Goal: Task Accomplishment & Management: Use online tool/utility

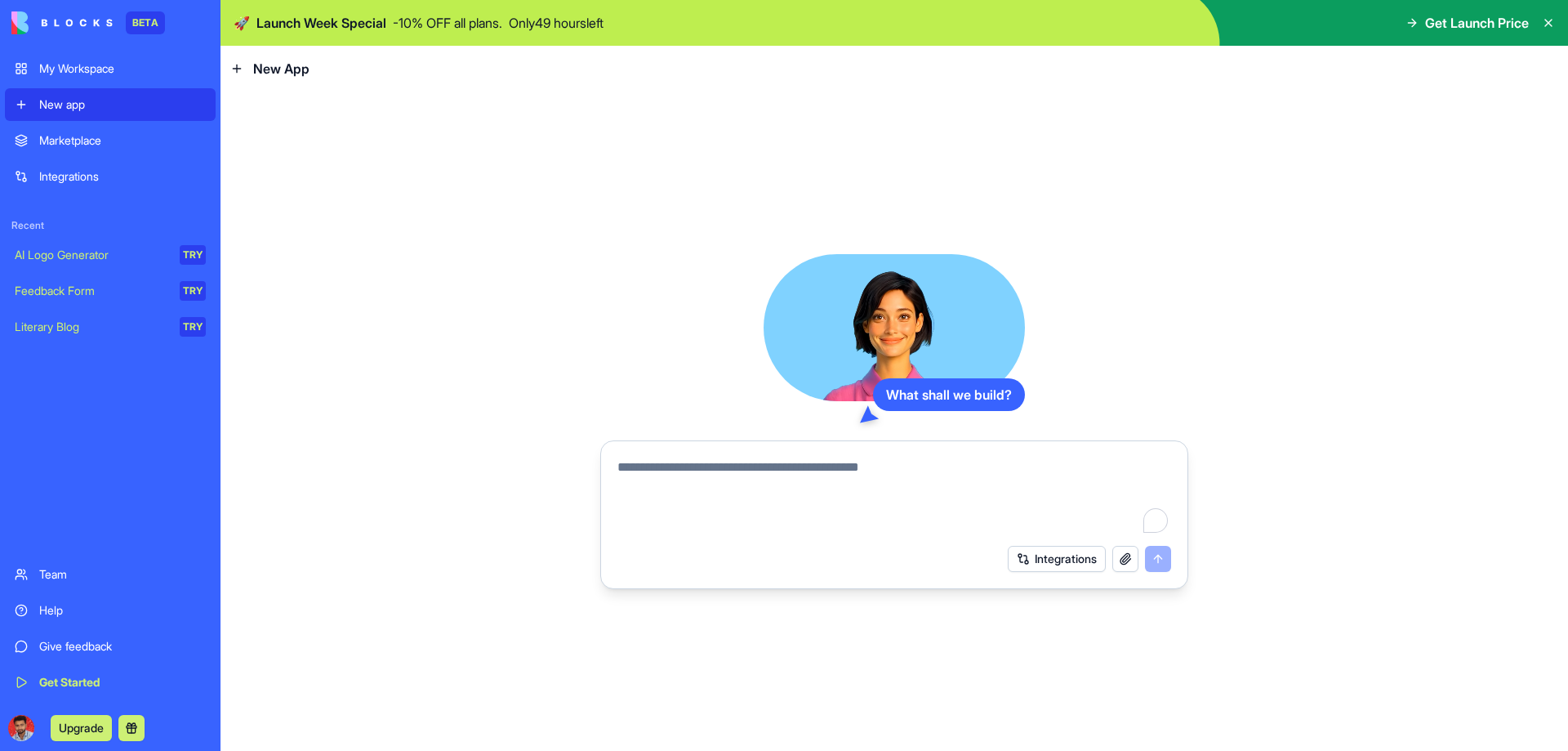
click at [1548, 21] on icon at bounding box center [1548, 22] width 13 height 13
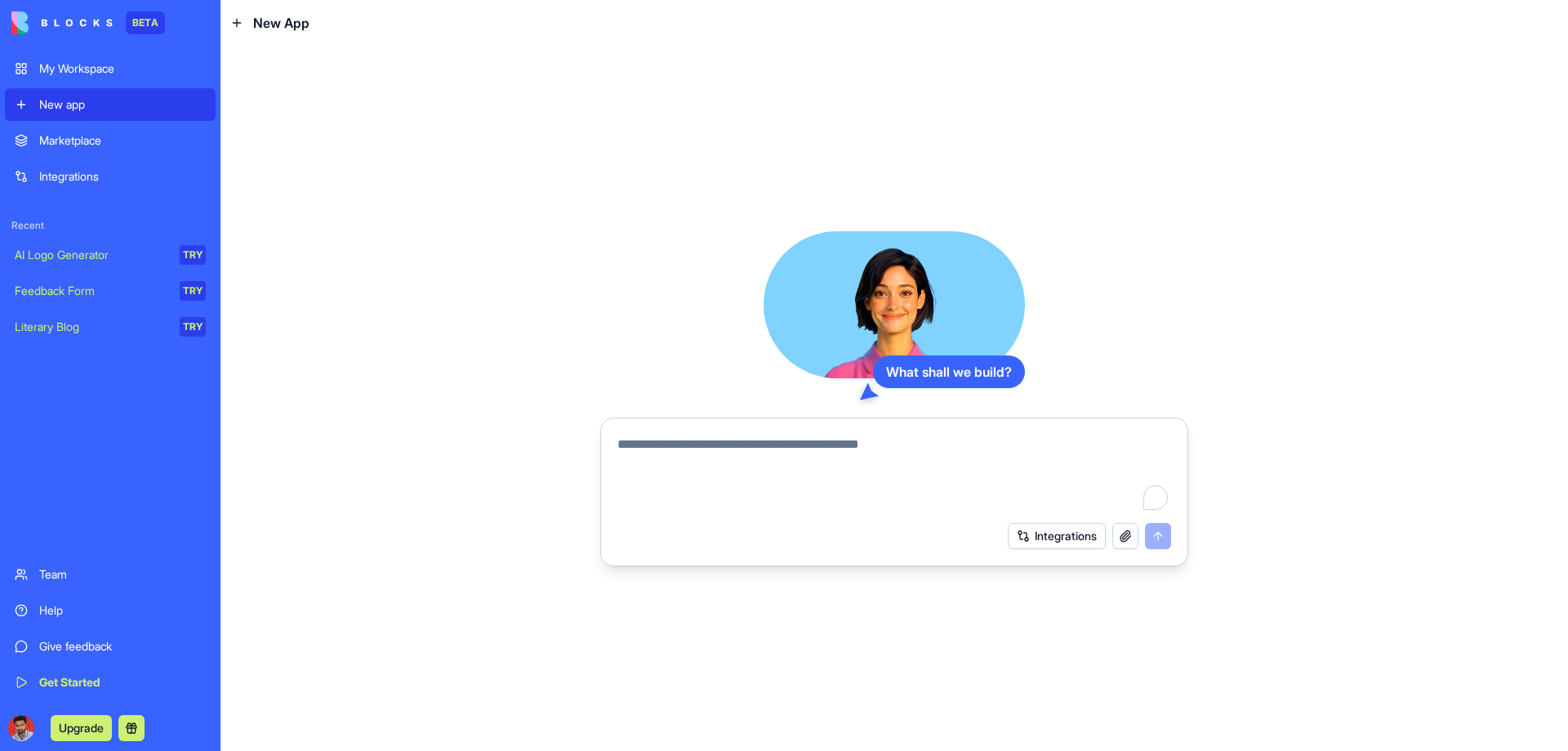
click at [1249, 288] on div "What shall we build? Integrations" at bounding box center [894, 398] width 1348 height 705
click at [855, 452] on textarea "To enrich screen reader interactions, please activate Accessibility in Grammarl…" at bounding box center [894, 473] width 554 height 79
click at [579, 356] on div "What shall we build? Integrations" at bounding box center [894, 398] width 1348 height 705
click at [71, 143] on div "Marketplace" at bounding box center [121, 140] width 166 height 16
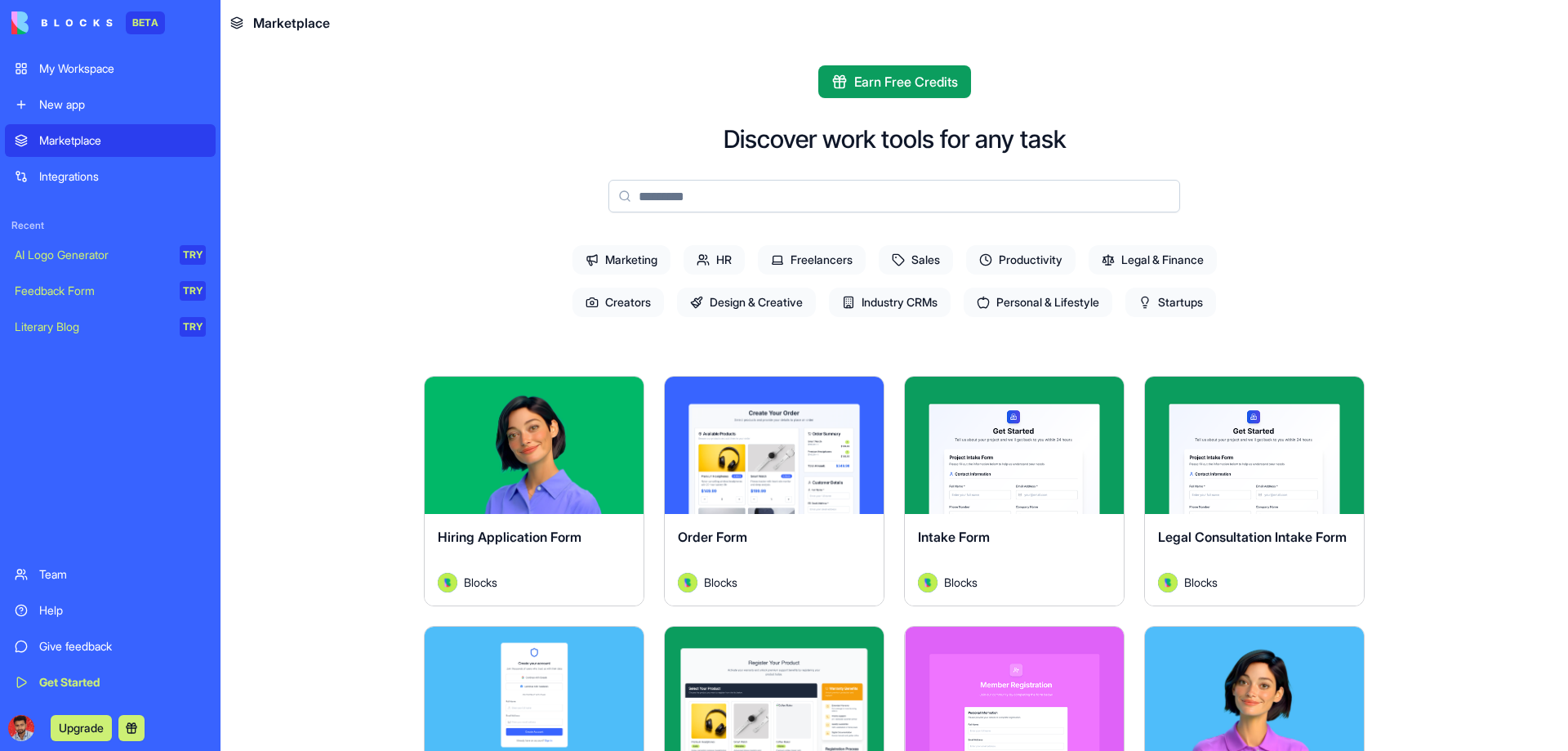
click at [71, 174] on div "Integrations" at bounding box center [121, 176] width 166 height 16
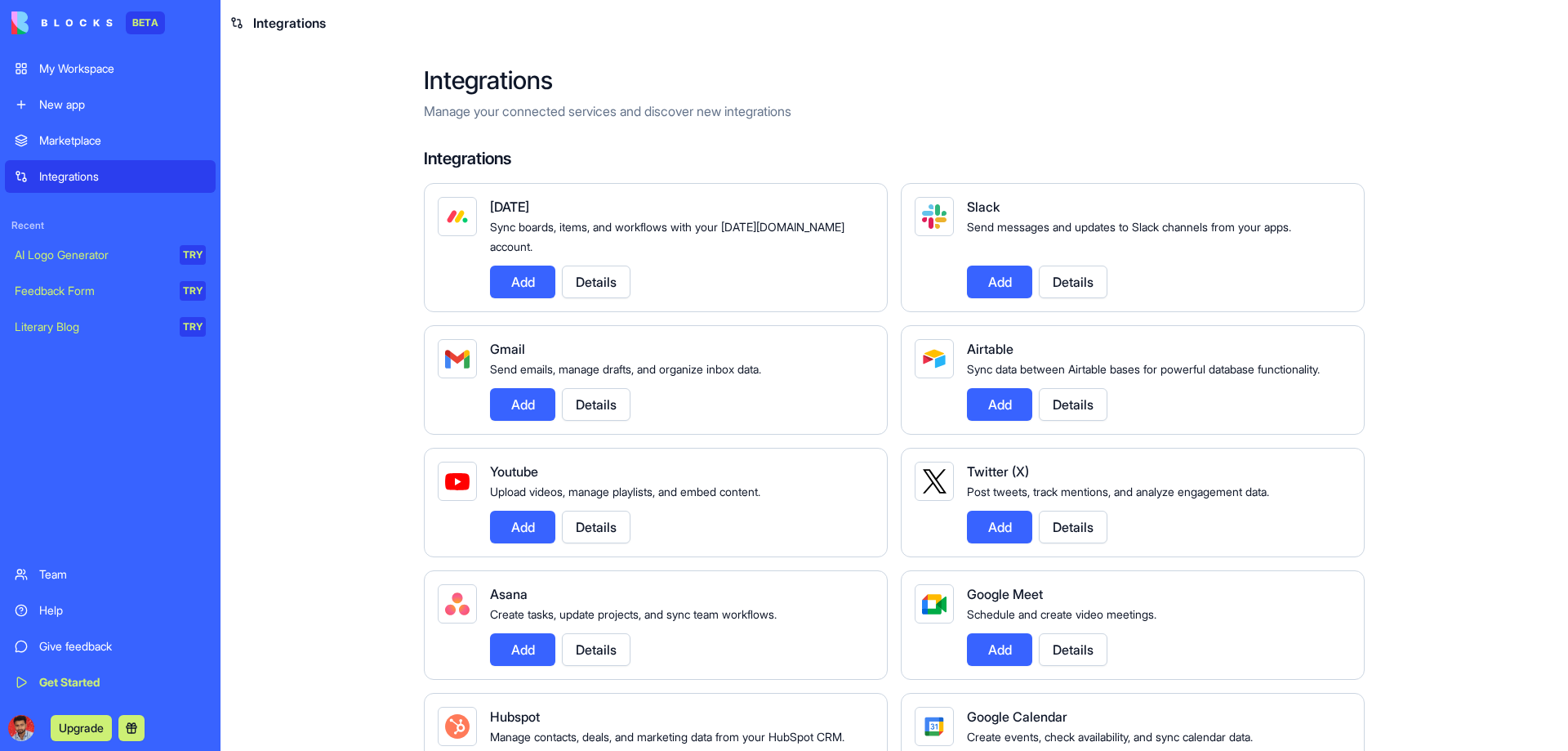
click at [593, 275] on button "Details" at bounding box center [595, 282] width 69 height 33
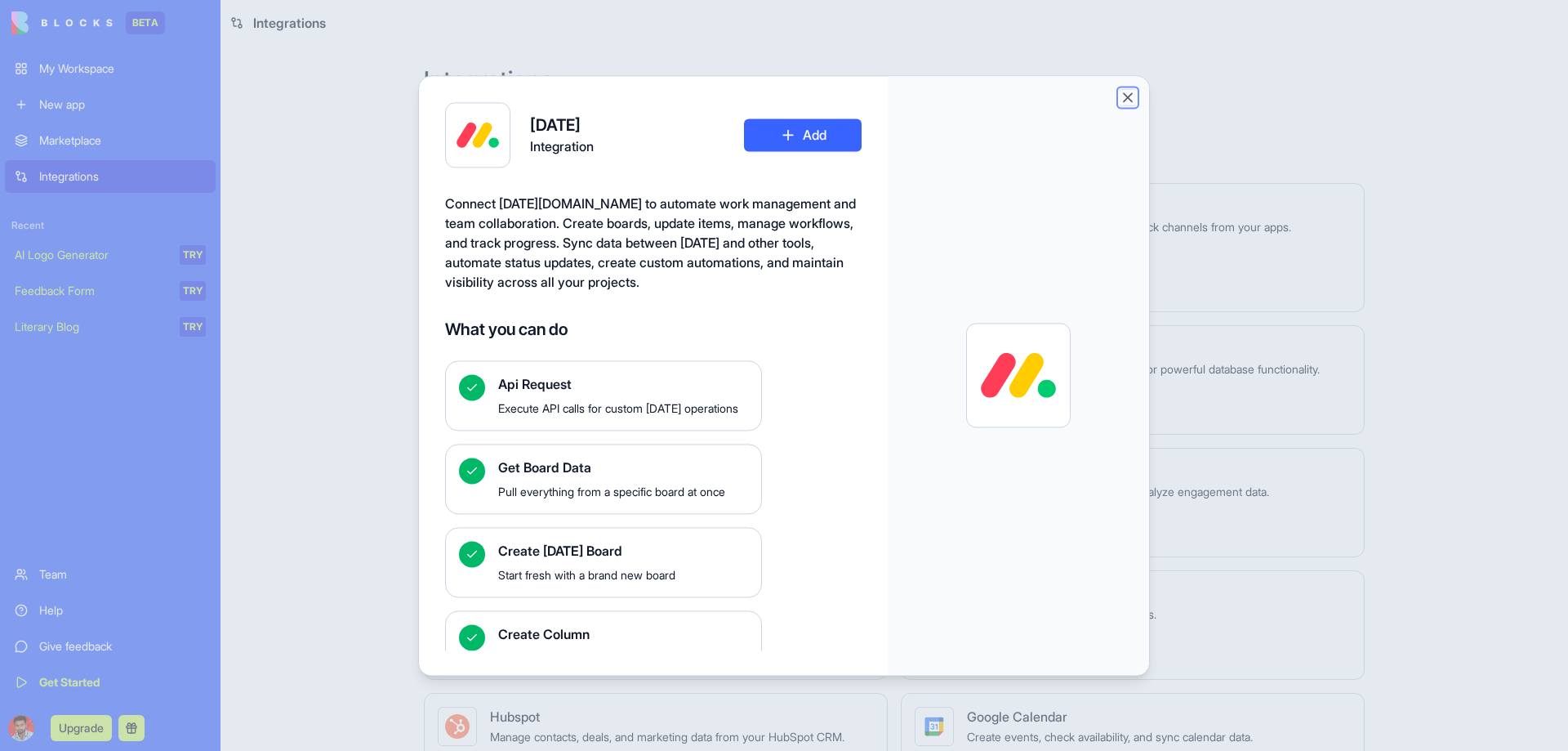
click at [1125, 94] on button "Close" at bounding box center [1128, 97] width 16 height 16
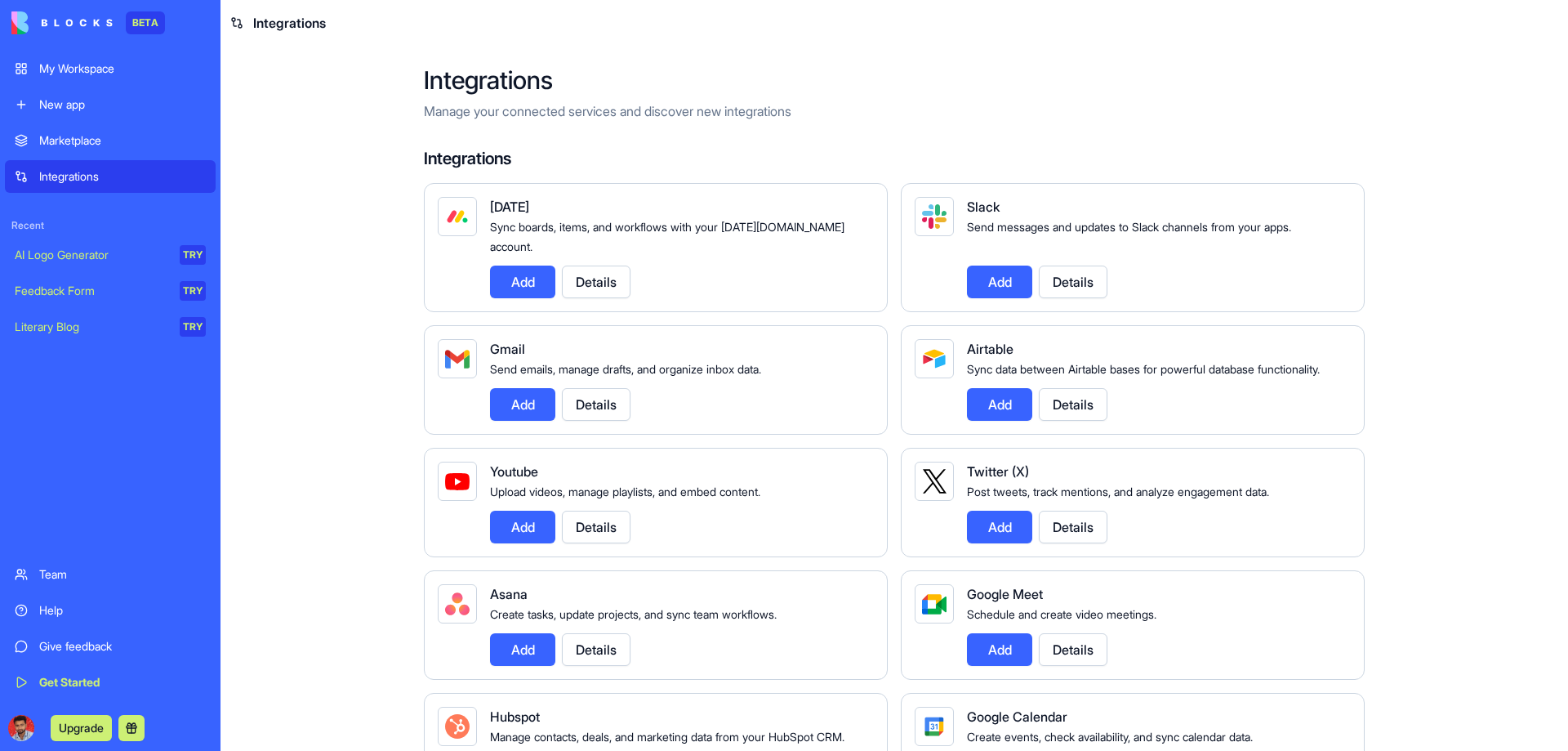
click at [531, 266] on button "Add" at bounding box center [523, 282] width 66 height 33
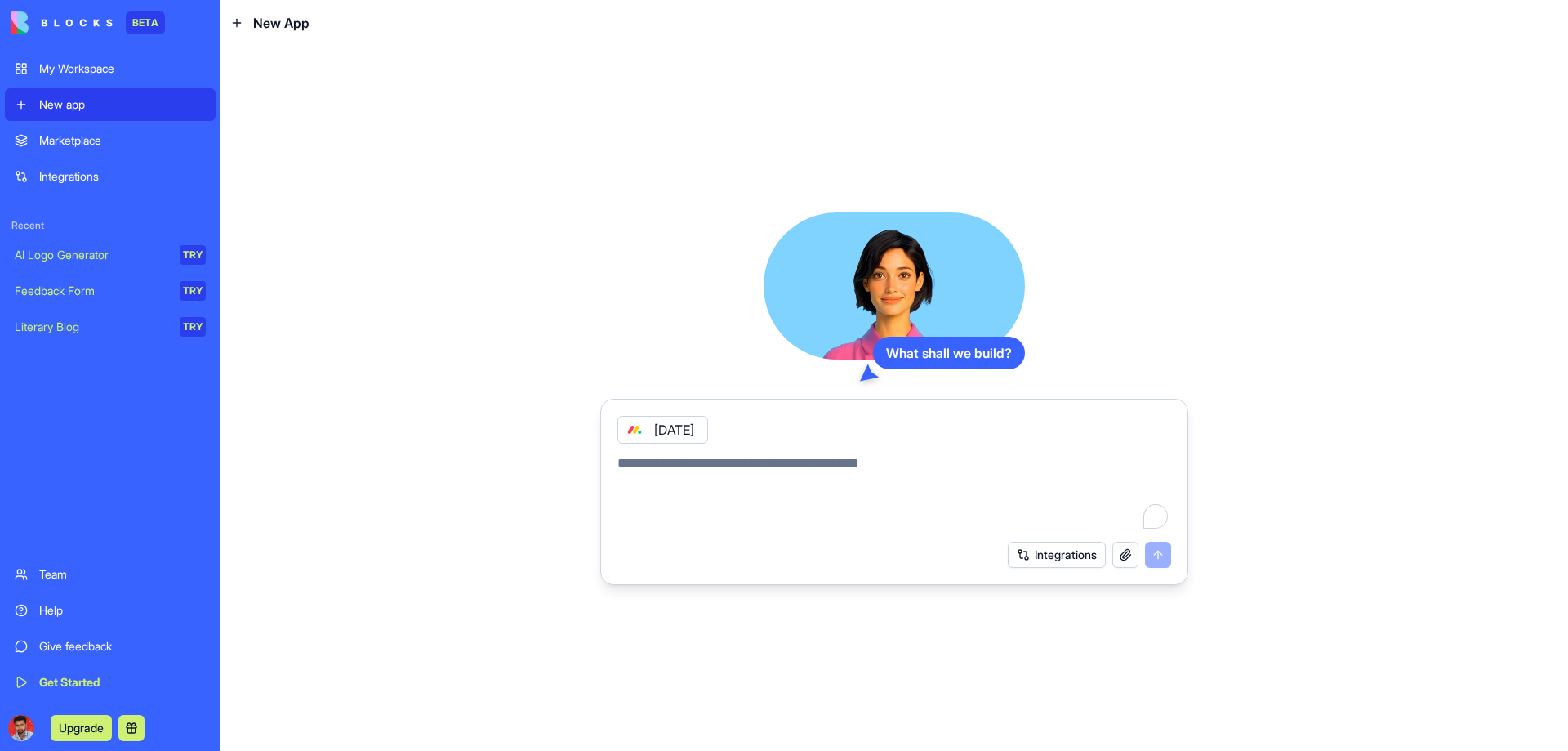
click at [652, 478] on textarea "To enrich screen reader interactions, please activate Accessibility in Grammarl…" at bounding box center [894, 492] width 554 height 79
click at [79, 177] on div "Integrations" at bounding box center [121, 176] width 166 height 16
click at [88, 143] on div "Marketplace" at bounding box center [121, 140] width 166 height 16
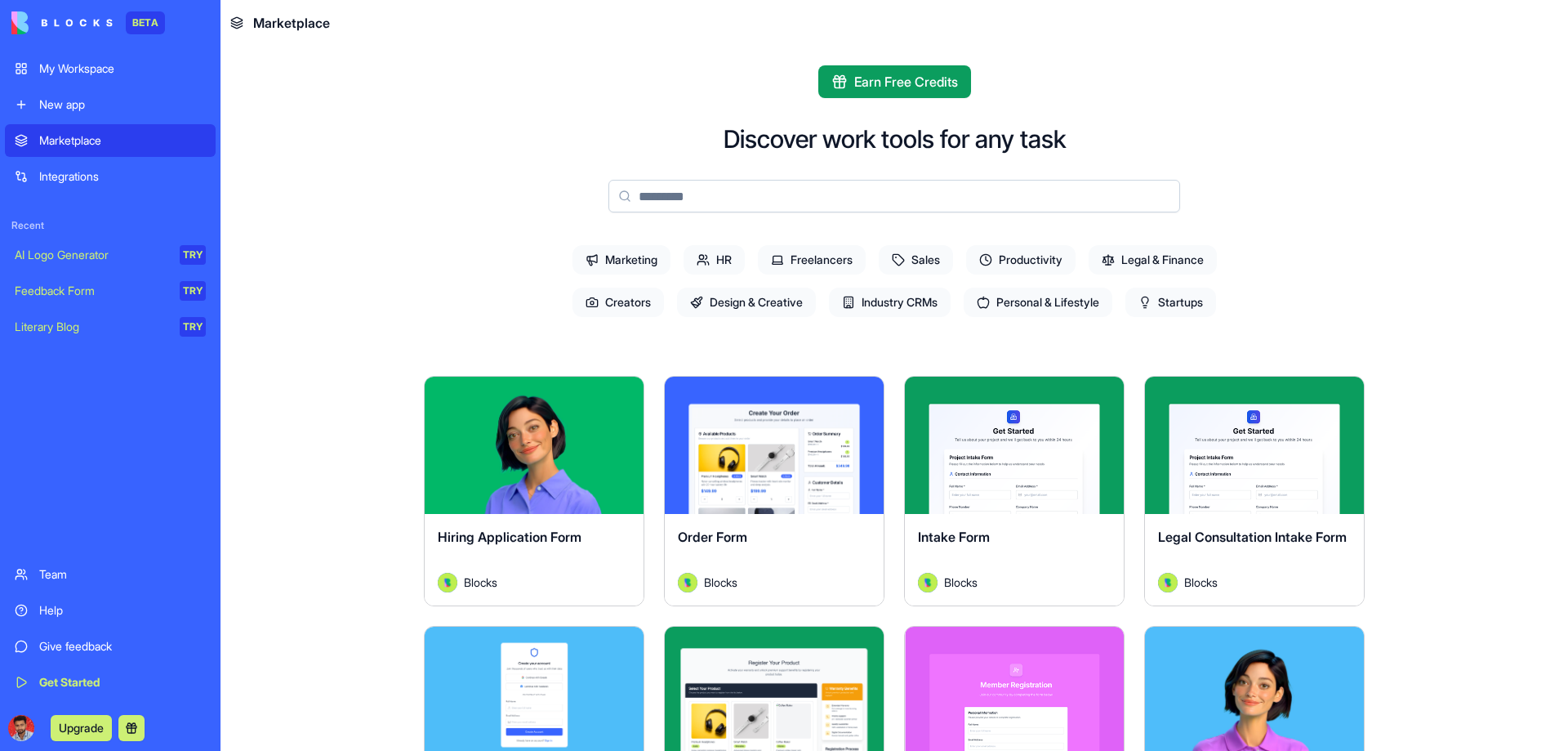
click at [666, 198] on input at bounding box center [894, 195] width 571 height 33
click at [751, 411] on div "Explore" at bounding box center [775, 445] width 219 height 137
click at [768, 443] on button "Explore" at bounding box center [774, 445] width 122 height 33
click at [1006, 454] on button "Explore" at bounding box center [1013, 445] width 122 height 33
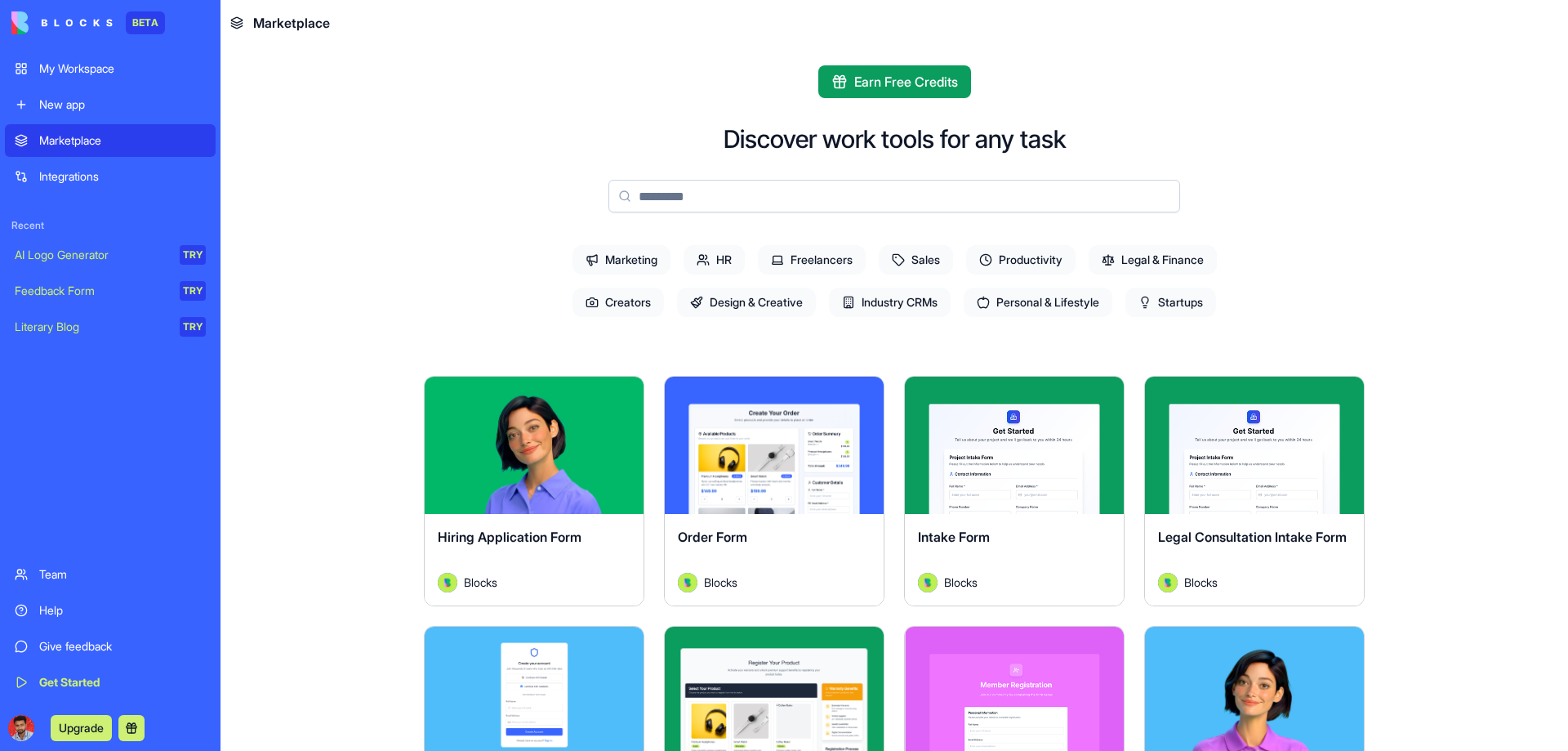
click at [1006, 454] on button "Explore" at bounding box center [1013, 445] width 122 height 33
click at [75, 104] on div "New app" at bounding box center [121, 105] width 166 height 16
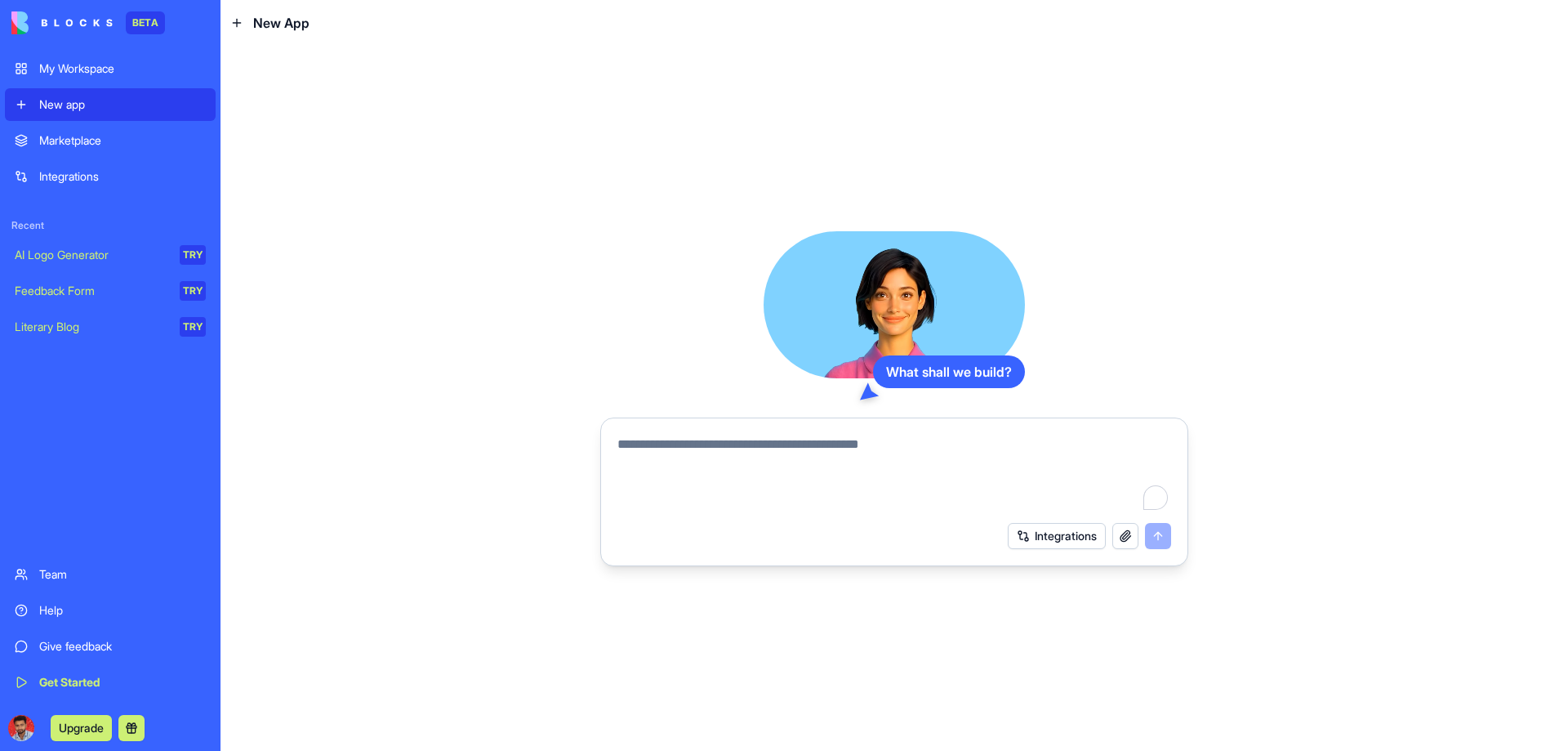
click at [671, 455] on textarea "To enrich screen reader interactions, please activate Accessibility in Grammarl…" at bounding box center [894, 473] width 554 height 79
click at [1133, 539] on button "button" at bounding box center [1125, 536] width 26 height 26
click at [129, 70] on div "My Workspace" at bounding box center [121, 69] width 166 height 16
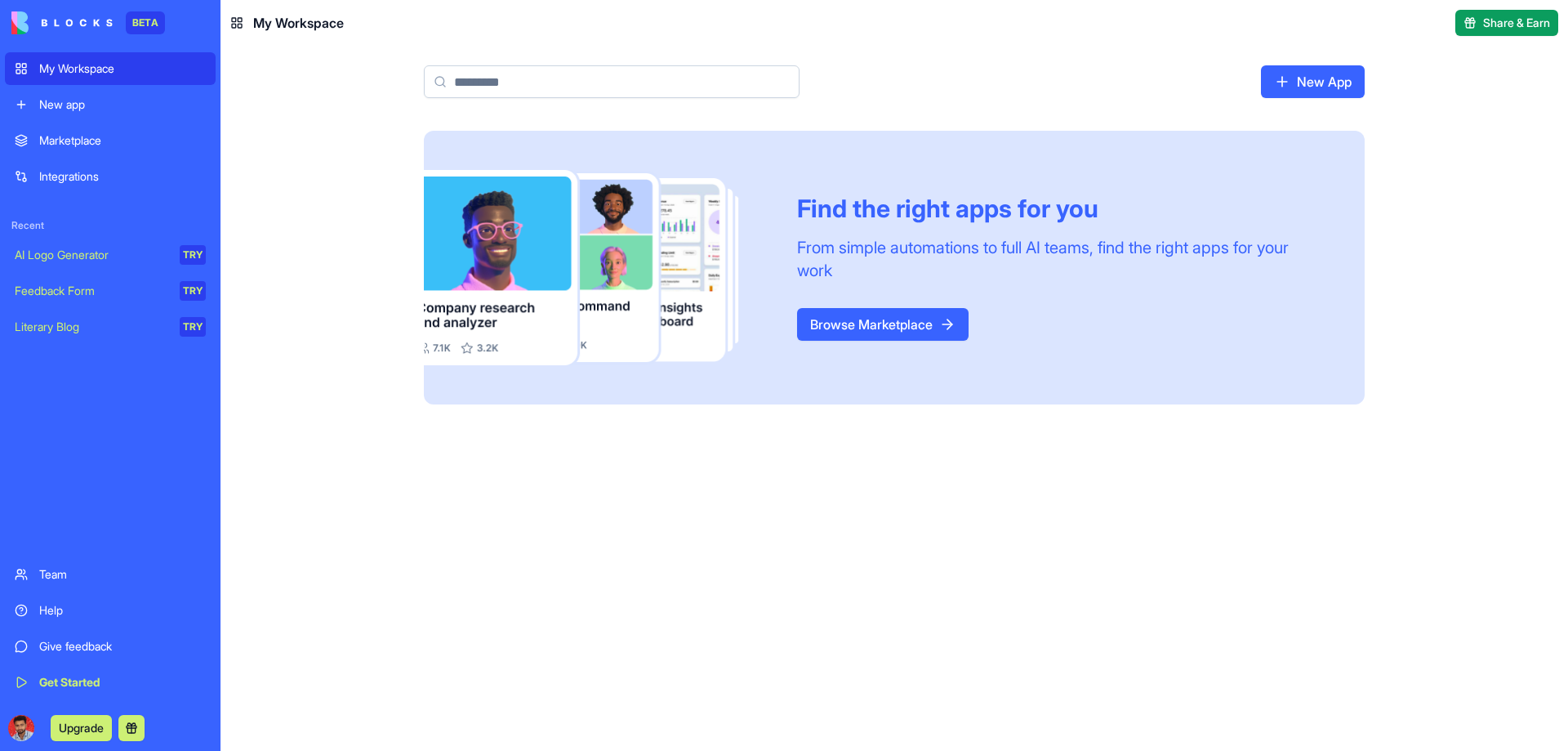
click at [1292, 89] on link "New App" at bounding box center [1313, 82] width 104 height 33
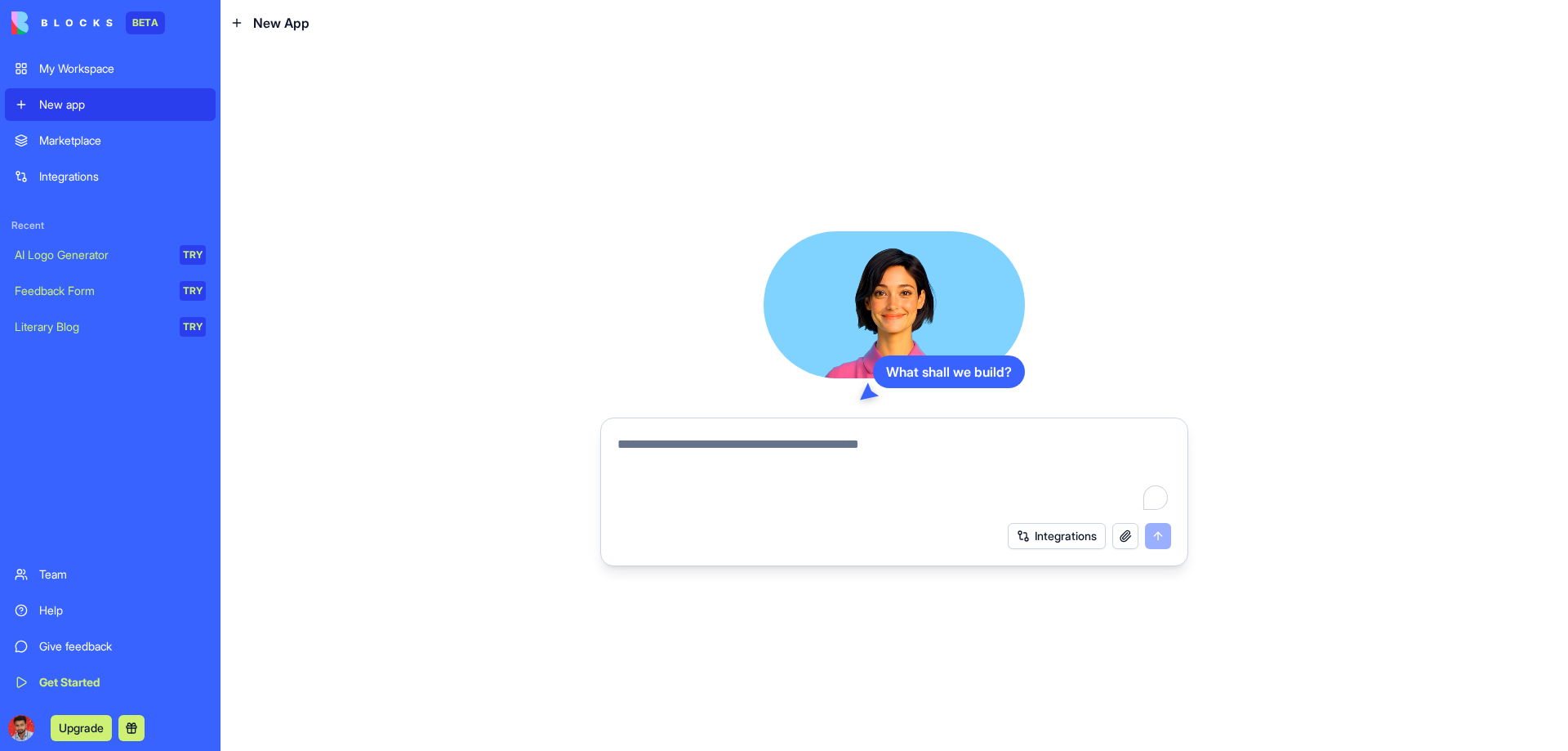
click at [117, 68] on div "My Workspace" at bounding box center [121, 69] width 166 height 16
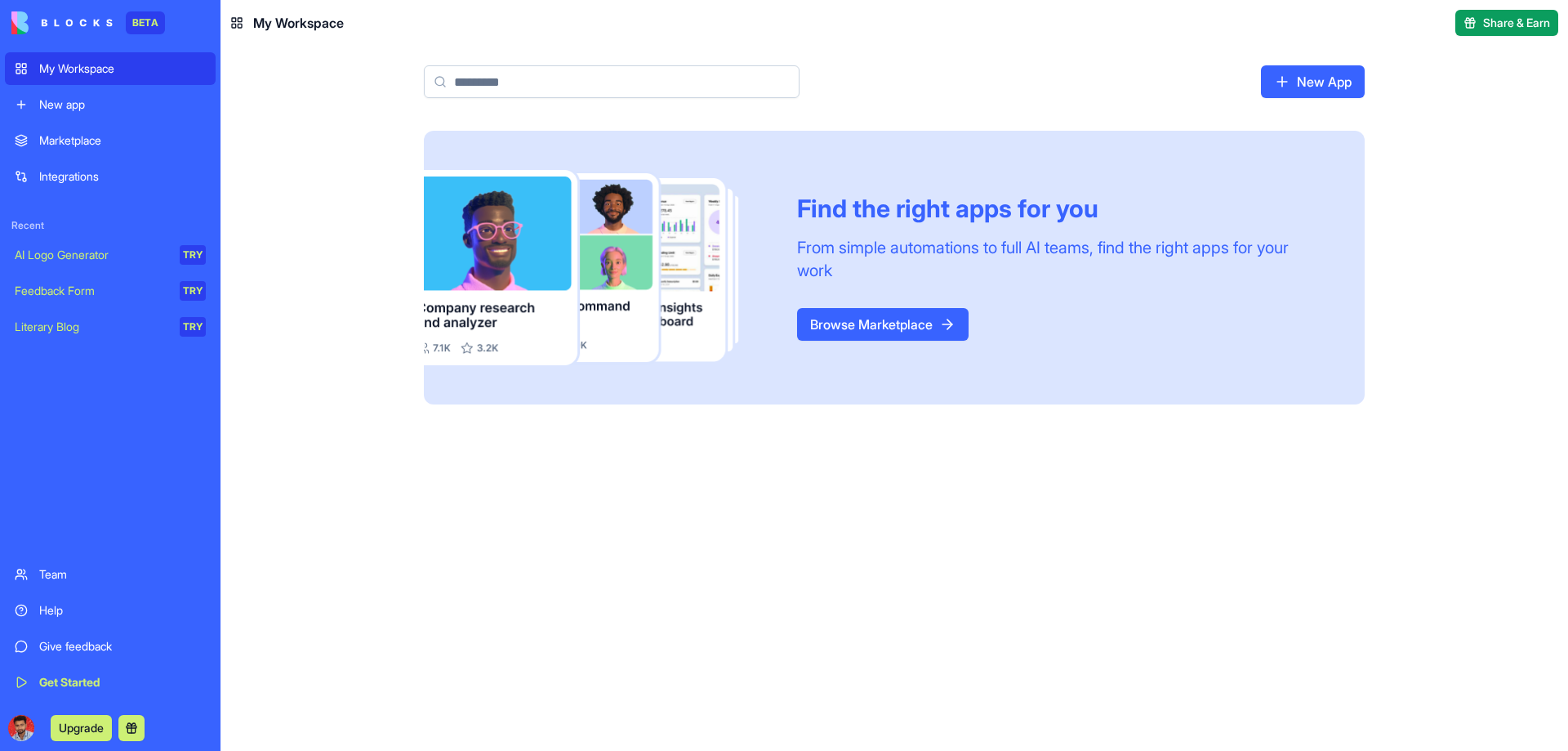
click at [103, 138] on div "Marketplace" at bounding box center [121, 140] width 166 height 16
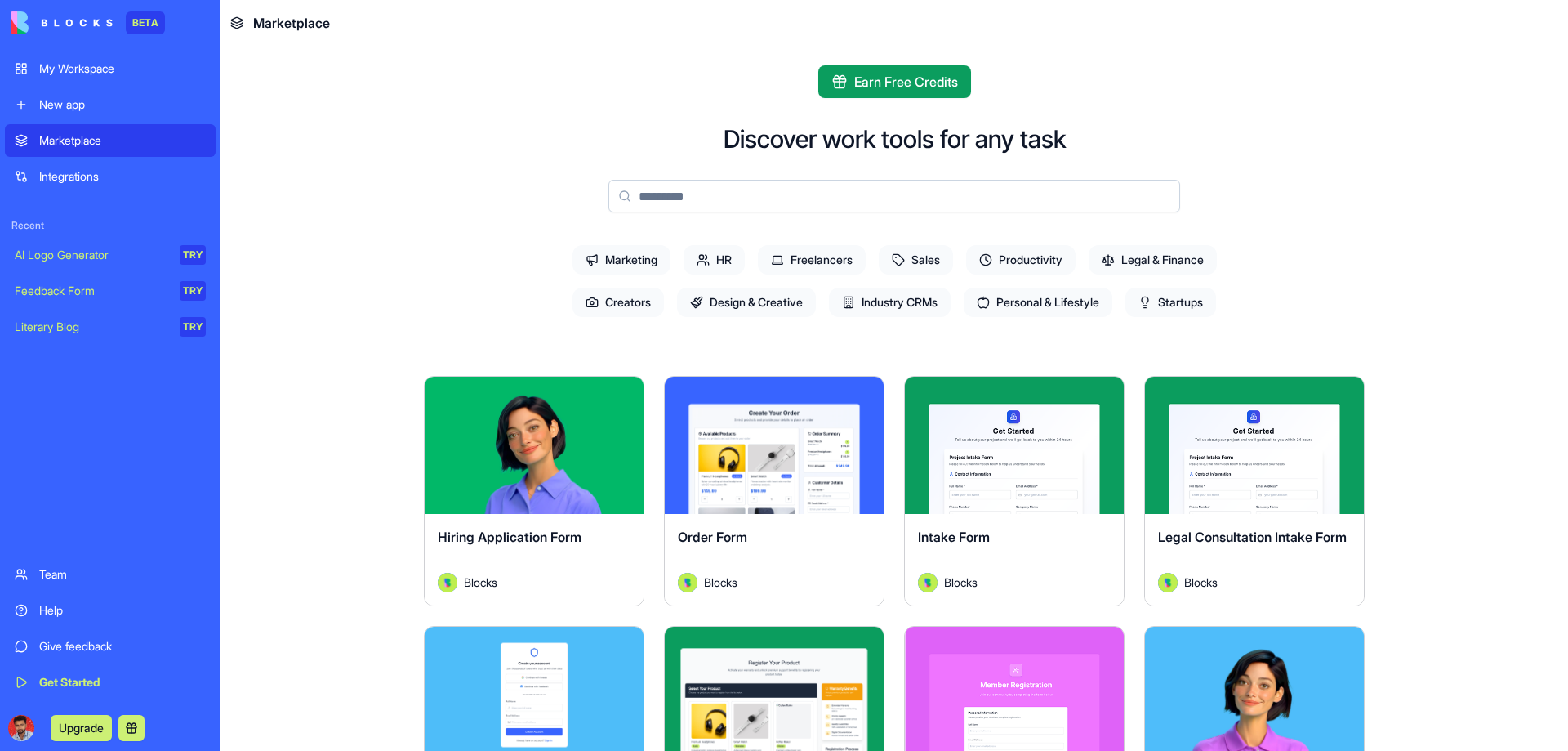
click at [74, 109] on div "New app" at bounding box center [121, 105] width 166 height 16
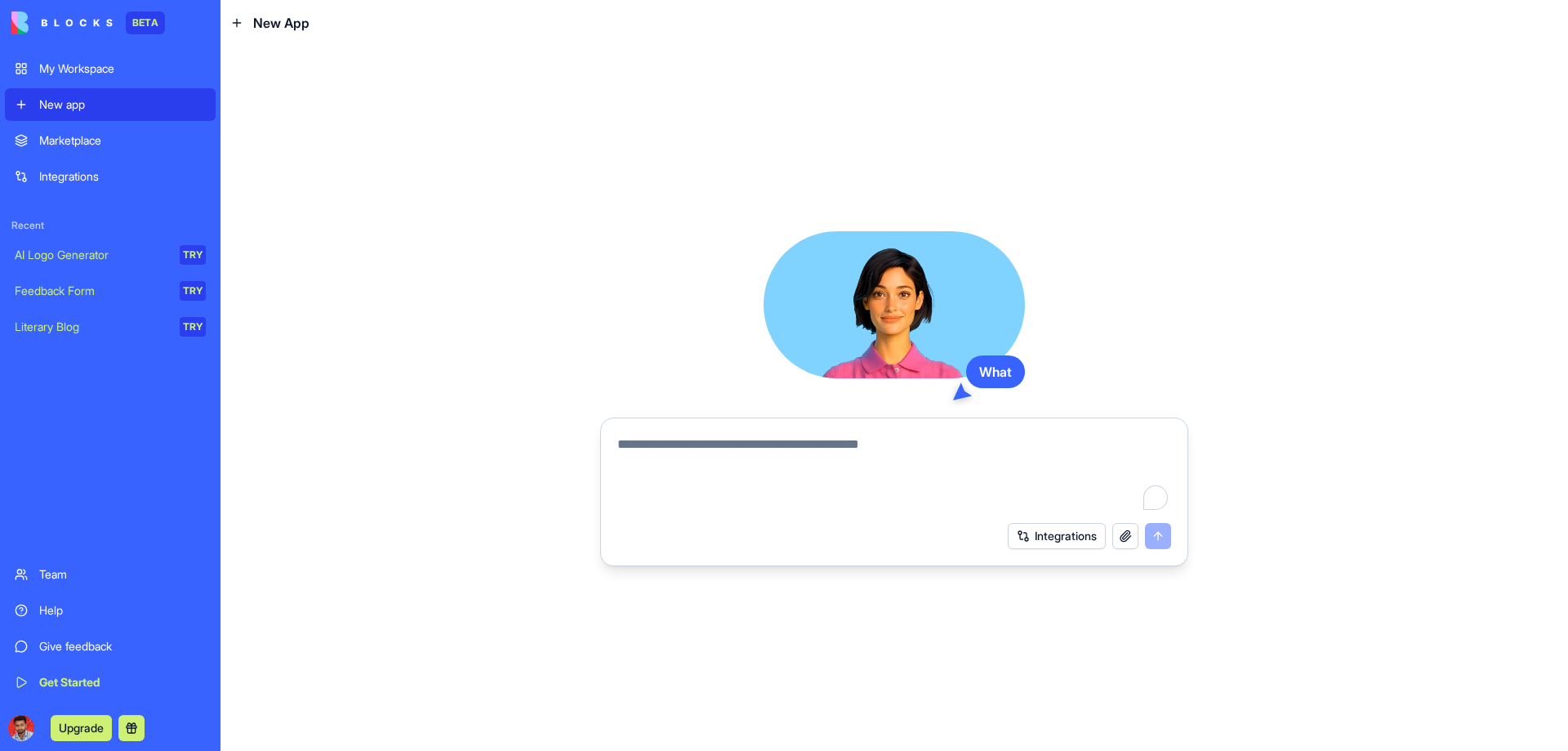
click at [85, 137] on div "Marketplace" at bounding box center [121, 140] width 166 height 16
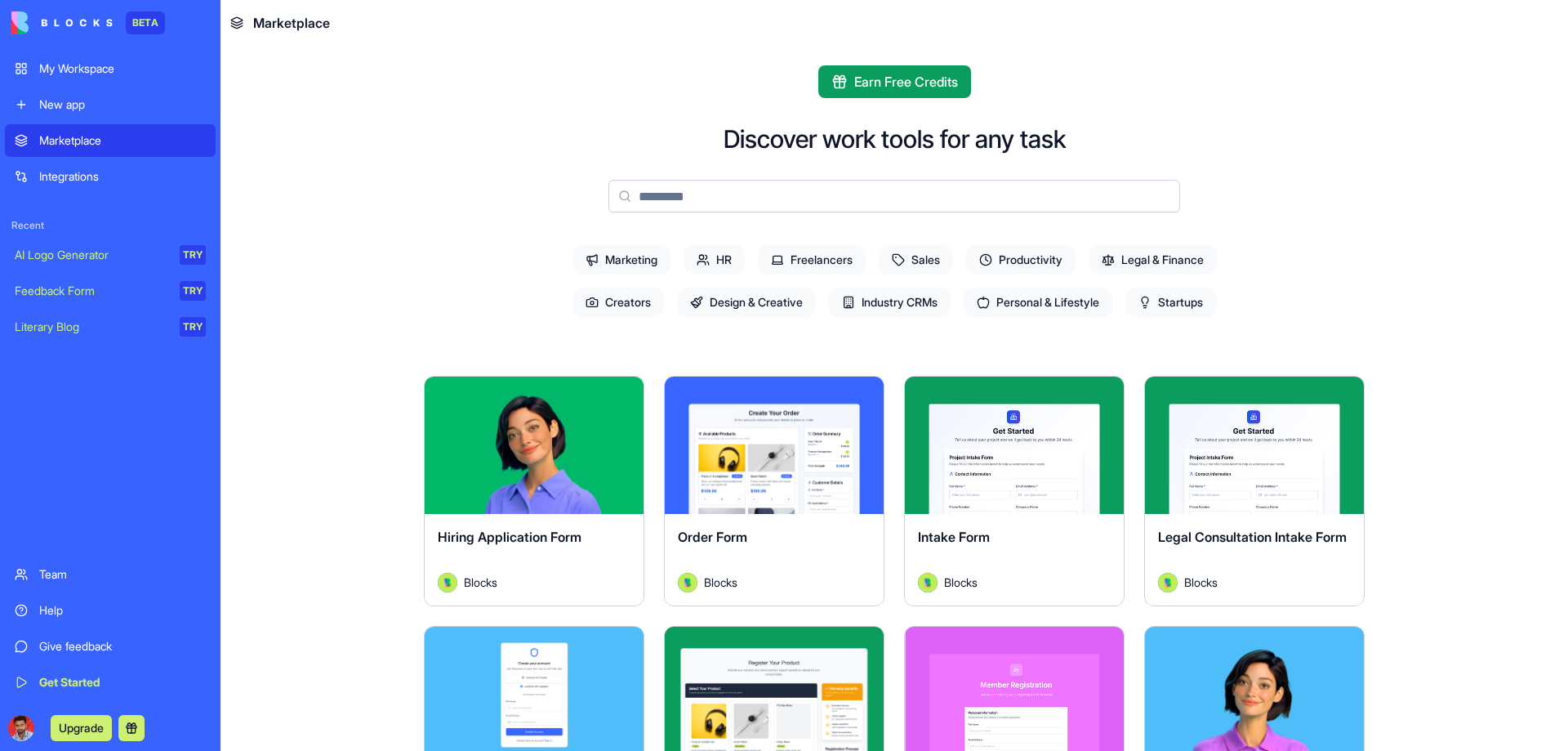
click at [76, 176] on div "Integrations" at bounding box center [121, 176] width 166 height 16
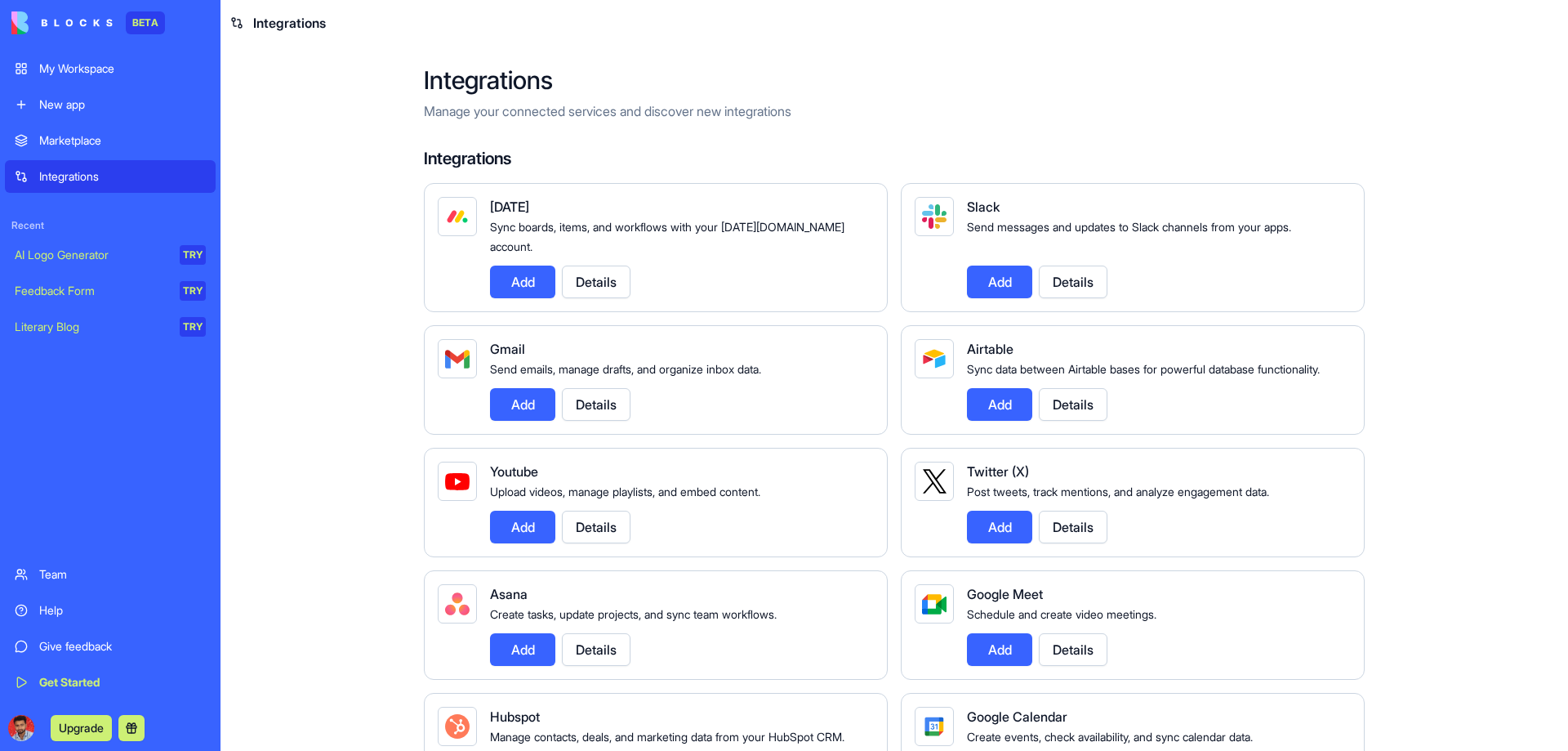
click at [596, 270] on button "Details" at bounding box center [595, 282] width 69 height 33
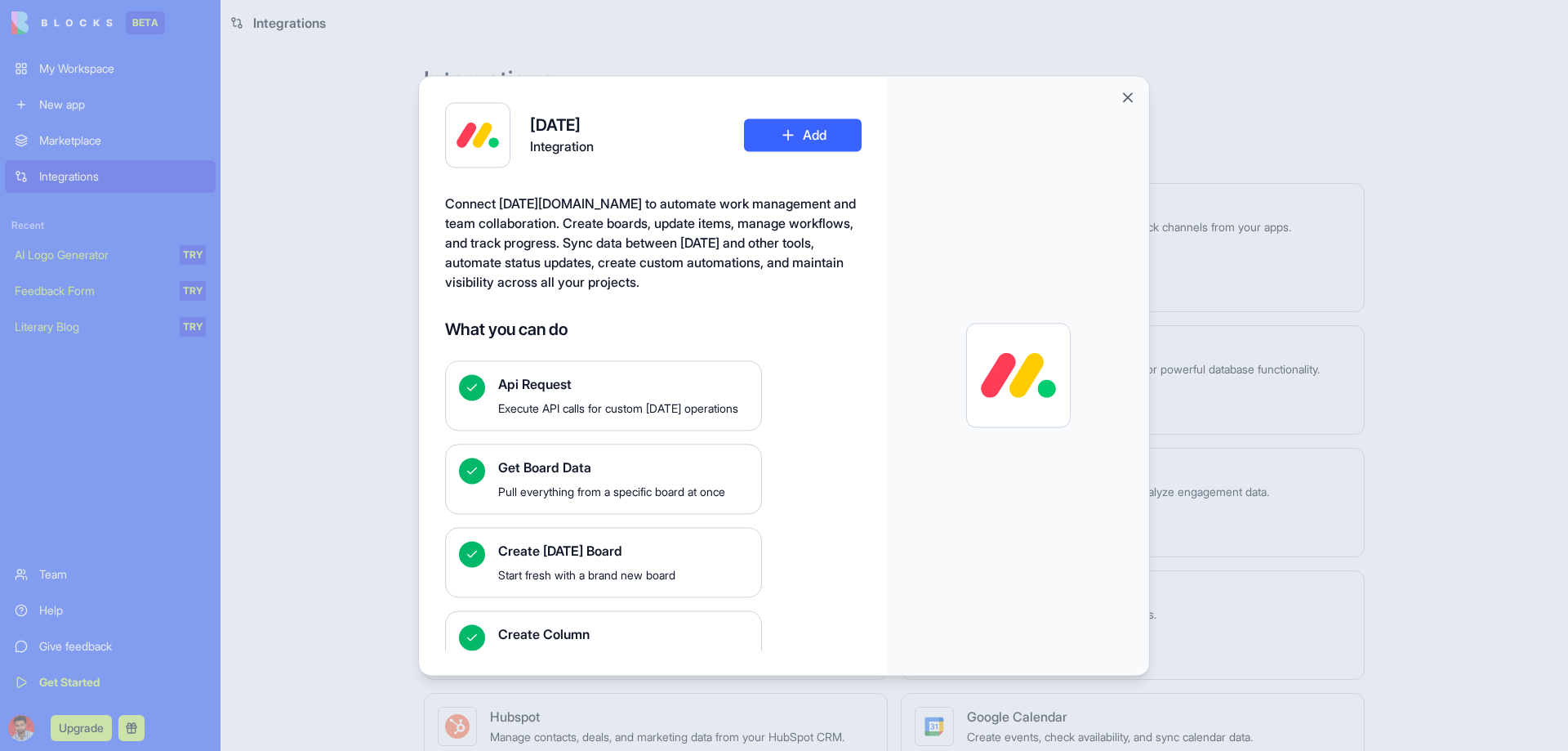
click at [338, 140] on div at bounding box center [784, 376] width 1568 height 751
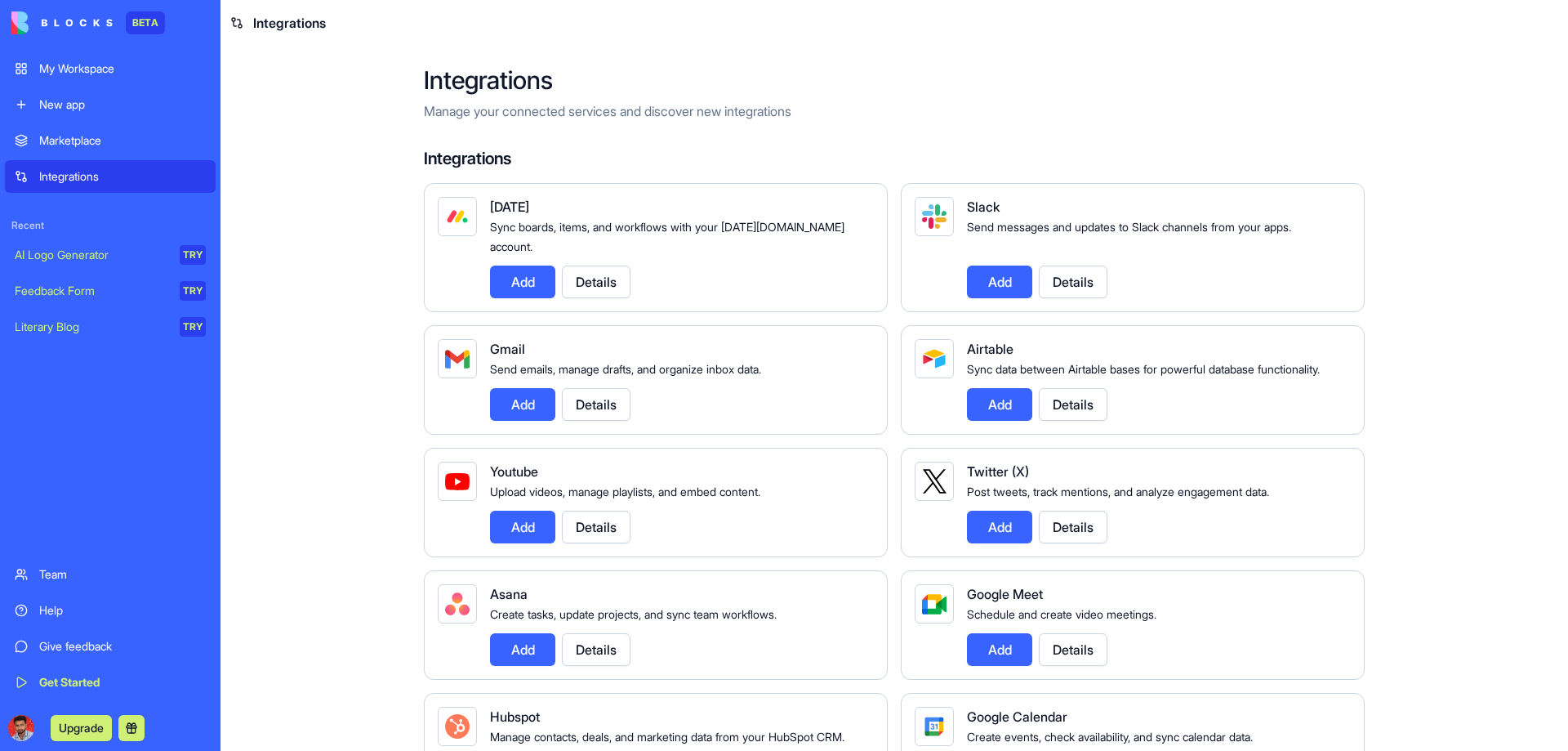
click at [129, 138] on div "Marketplace" at bounding box center [121, 140] width 166 height 16
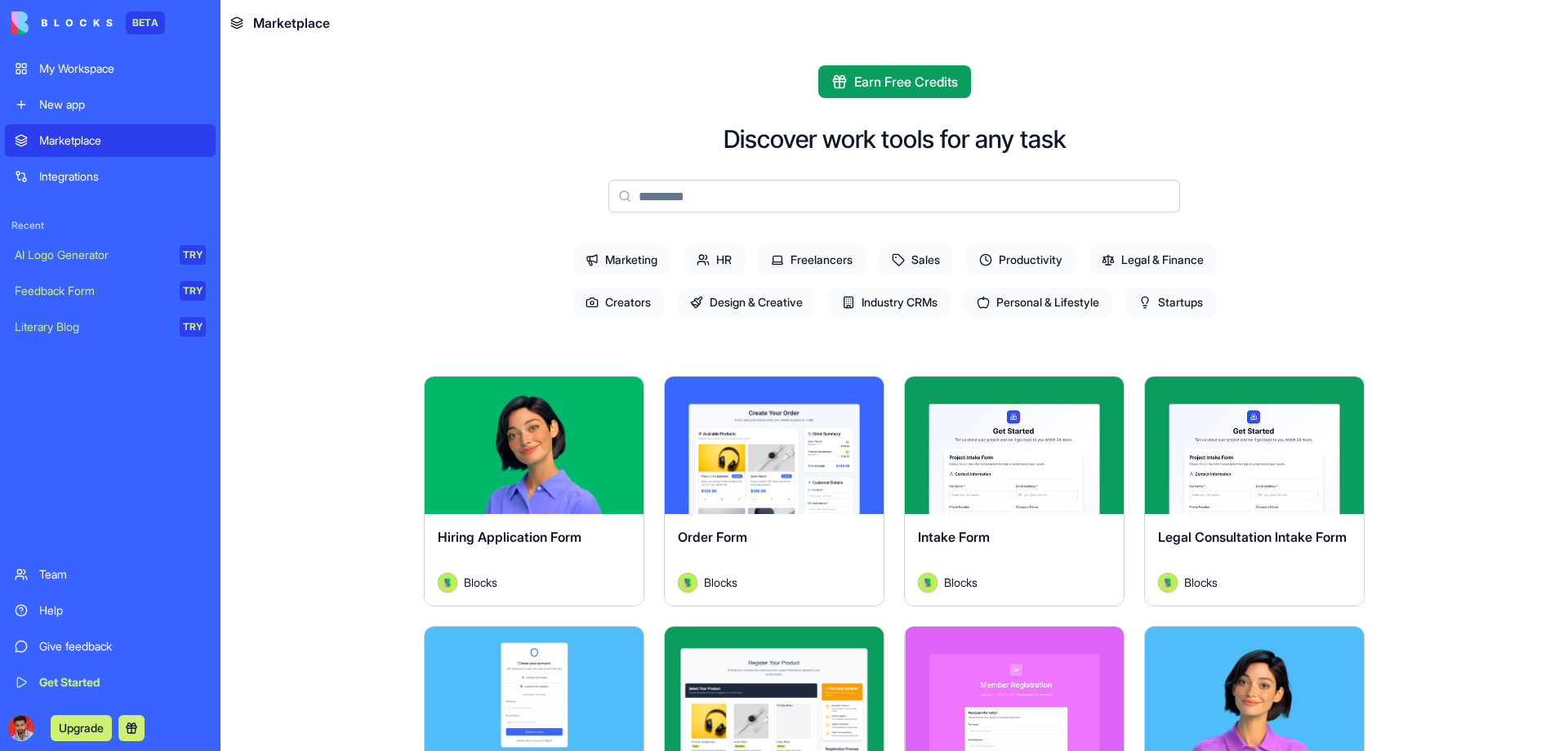
click at [713, 443] on button "Explore" at bounding box center [774, 445] width 122 height 33
click at [1028, 476] on div "Explore" at bounding box center [1014, 445] width 219 height 137
click at [1011, 445] on button "Explore" at bounding box center [1013, 445] width 122 height 33
click at [985, 587] on div "Blocks" at bounding box center [1014, 583] width 193 height 20
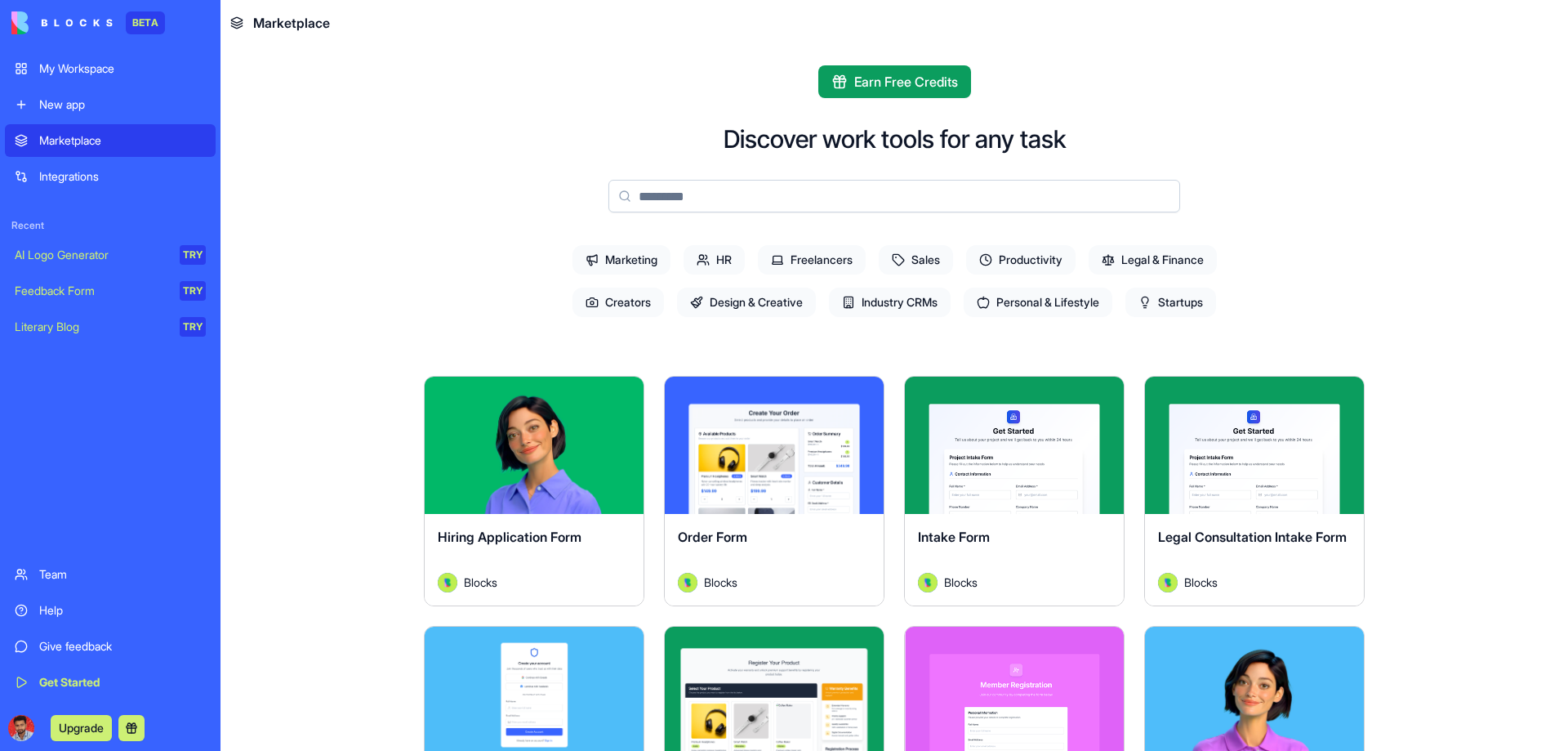
click at [985, 587] on div "Blocks" at bounding box center [1014, 583] width 193 height 20
click at [83, 166] on link "Integrations" at bounding box center [111, 176] width 211 height 33
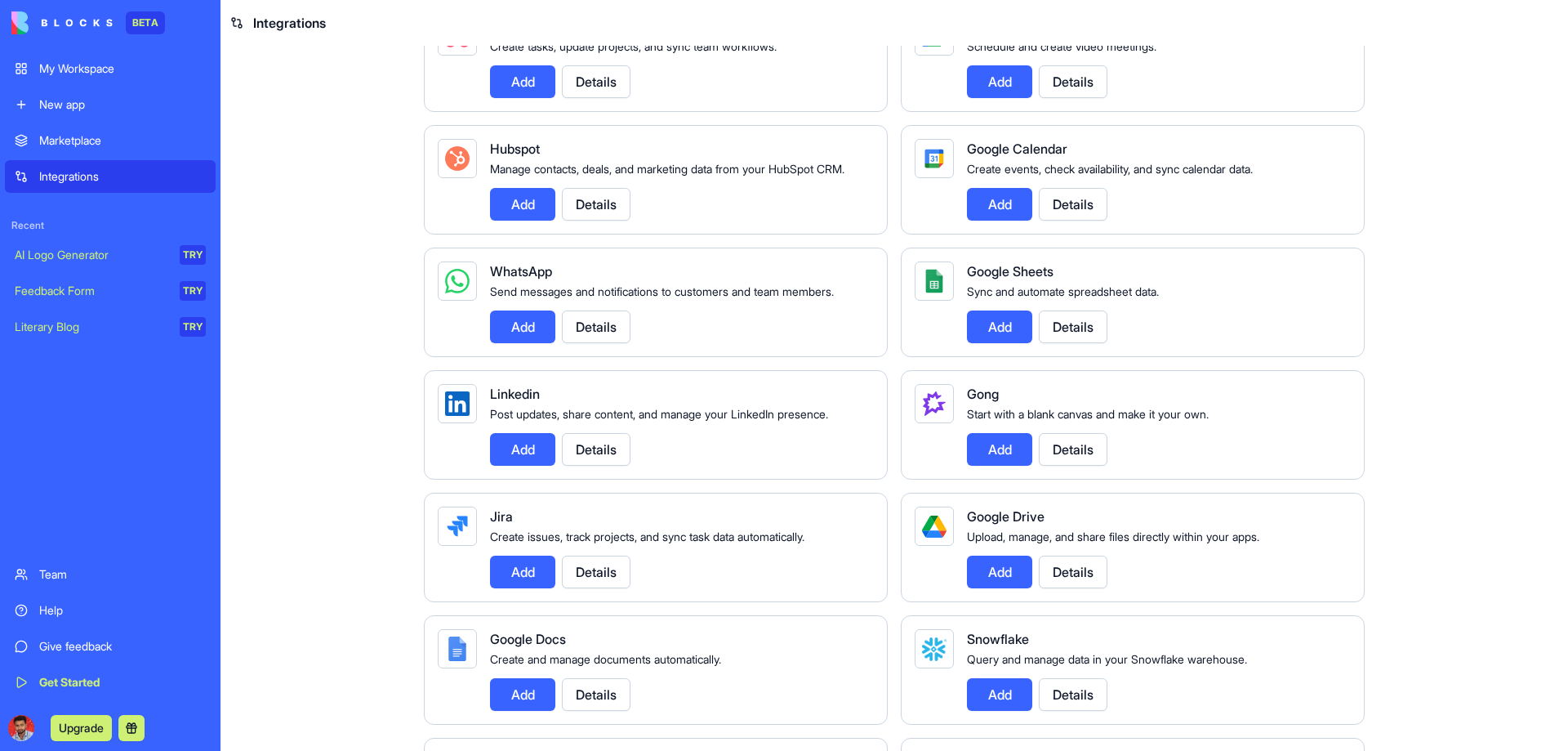
scroll to position [980, 0]
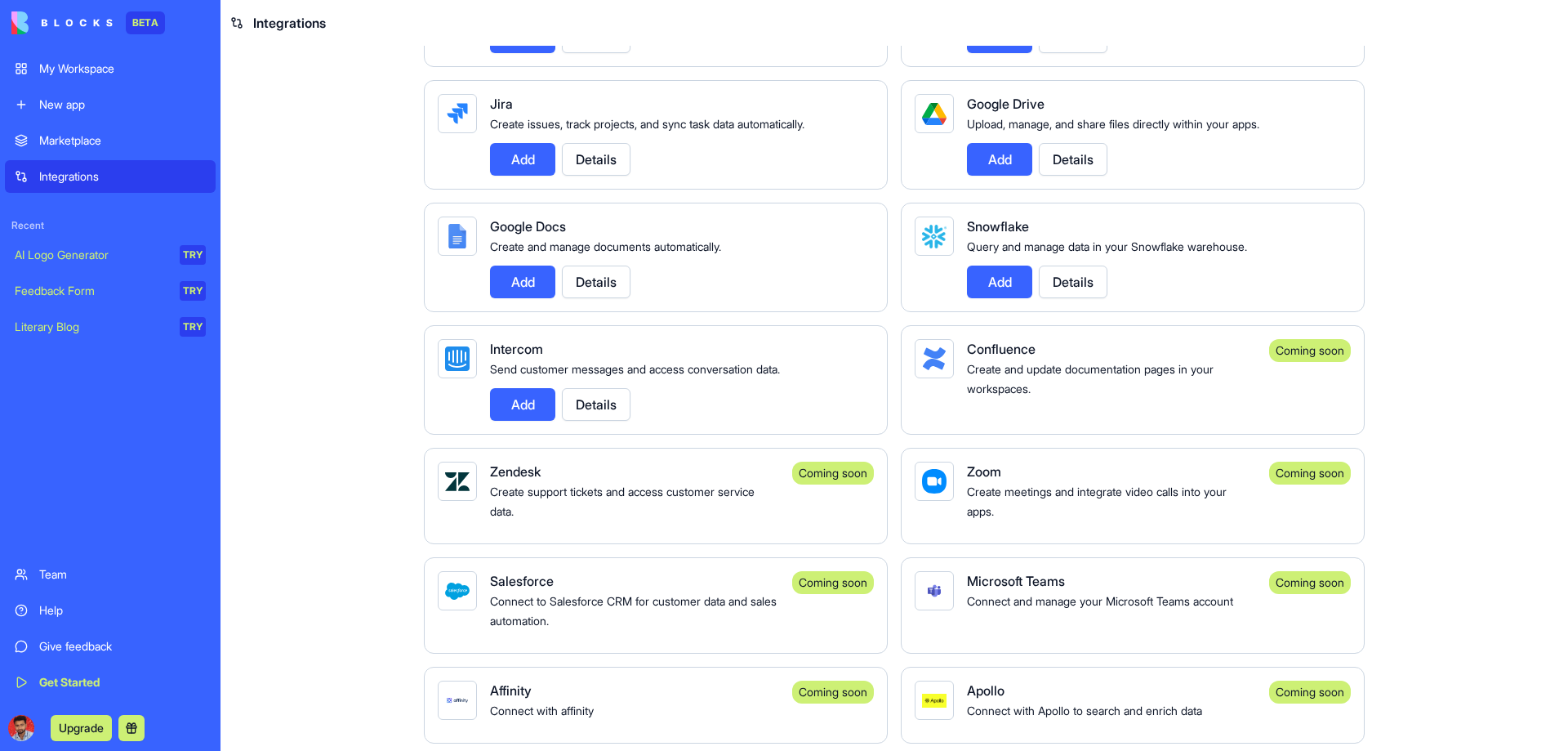
click at [595, 298] on button "Details" at bounding box center [595, 282] width 69 height 33
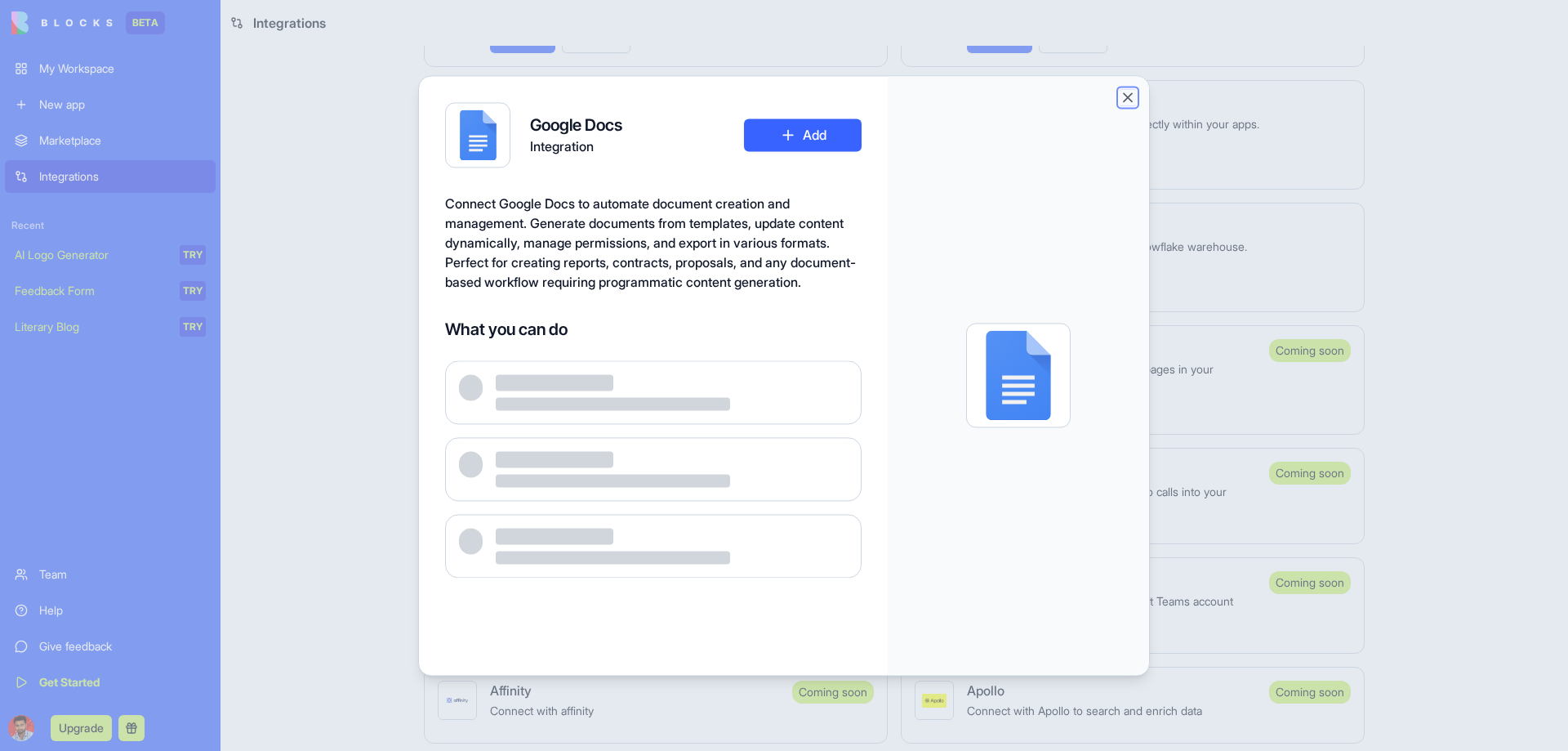
click at [1131, 97] on button "Close" at bounding box center [1128, 97] width 16 height 16
